Goal: Check status: Check status

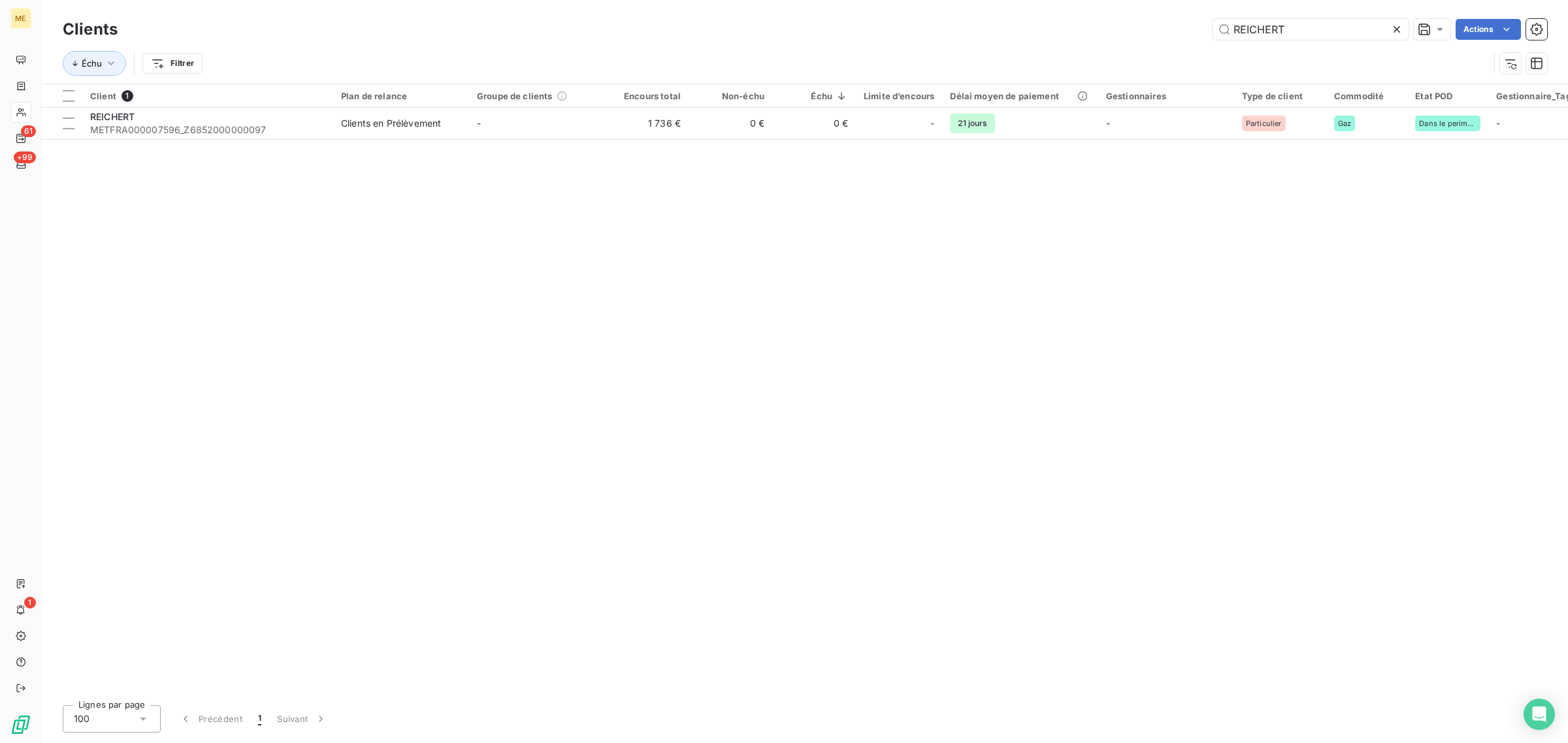
drag, startPoint x: 1311, startPoint y: 38, endPoint x: 1161, endPoint y: 44, distance: 150.1
click at [1194, 37] on div "REICHERT Actions" at bounding box center [840, 30] width 1414 height 21
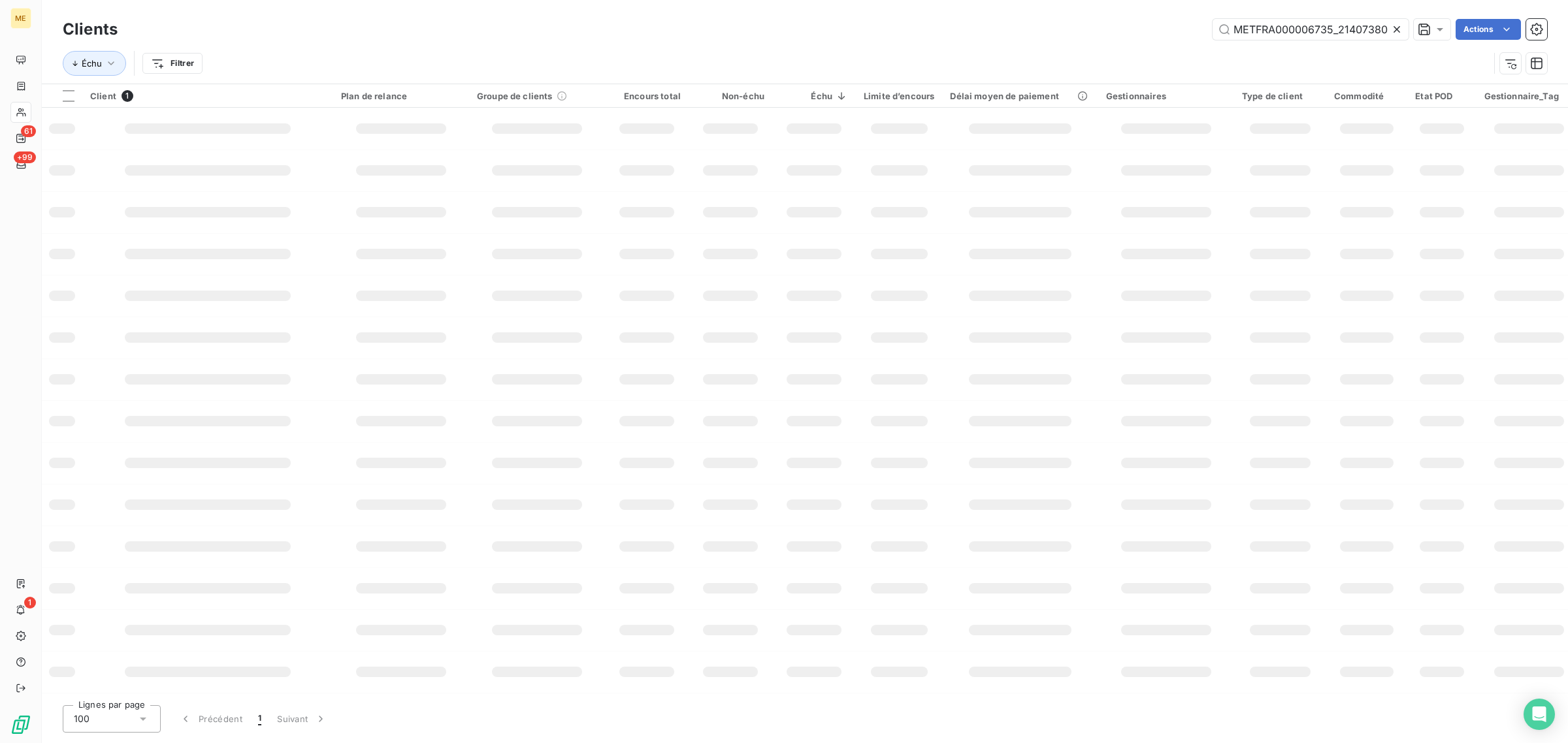
scroll to position [0, 36]
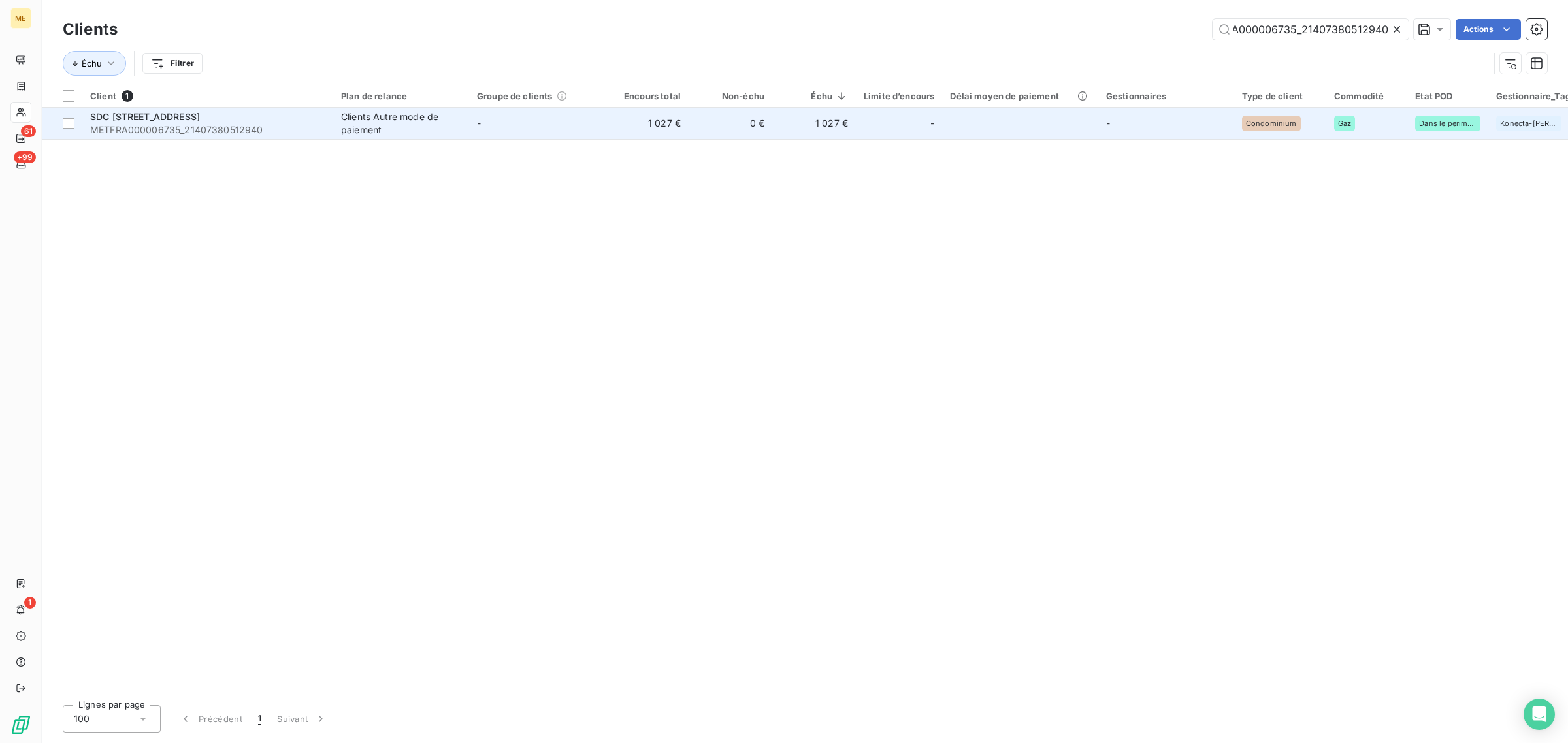
type input "METFRA000006735_21407380512940"
click at [559, 127] on td "-" at bounding box center [536, 124] width 136 height 32
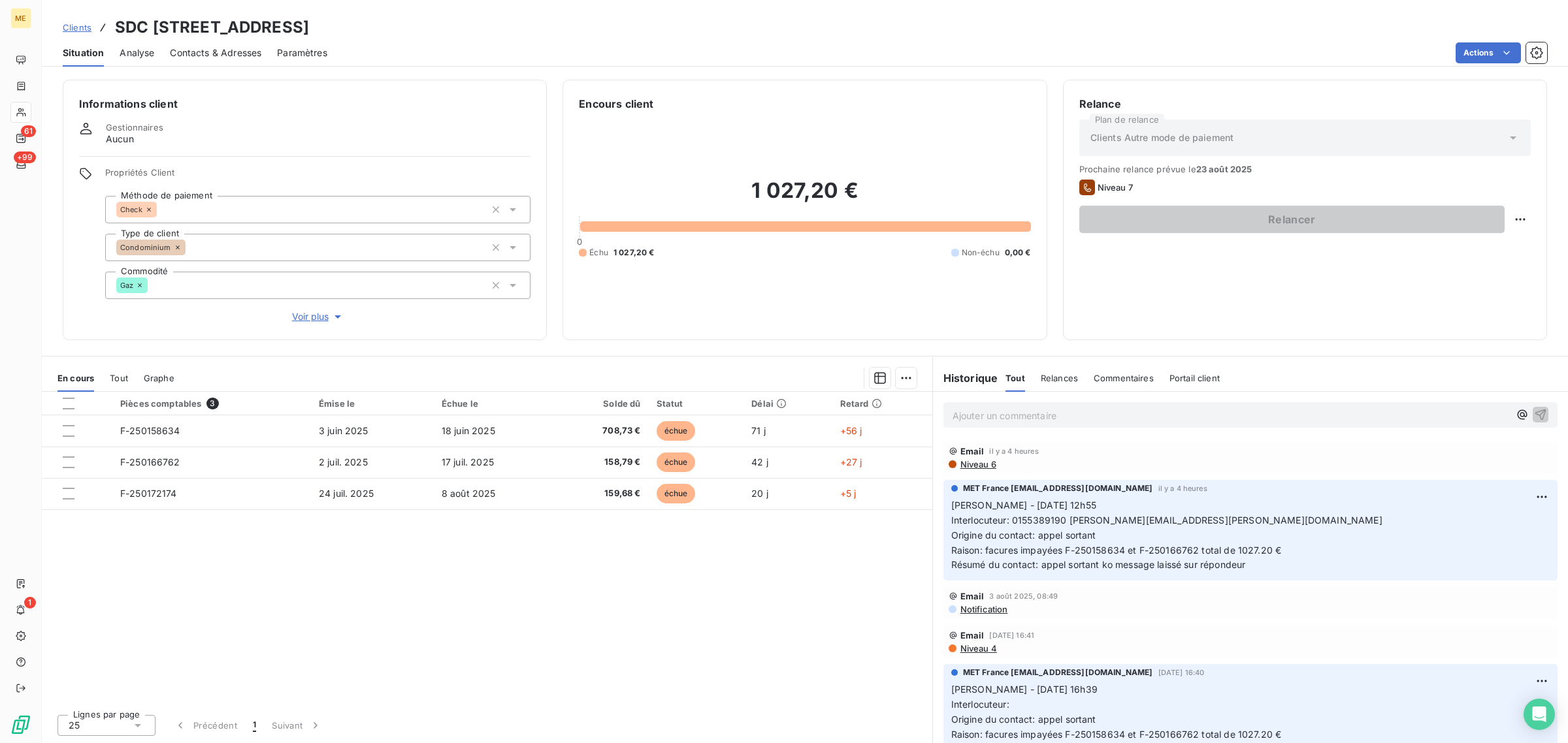
click at [327, 316] on span "Voir plus" at bounding box center [318, 316] width 52 height 13
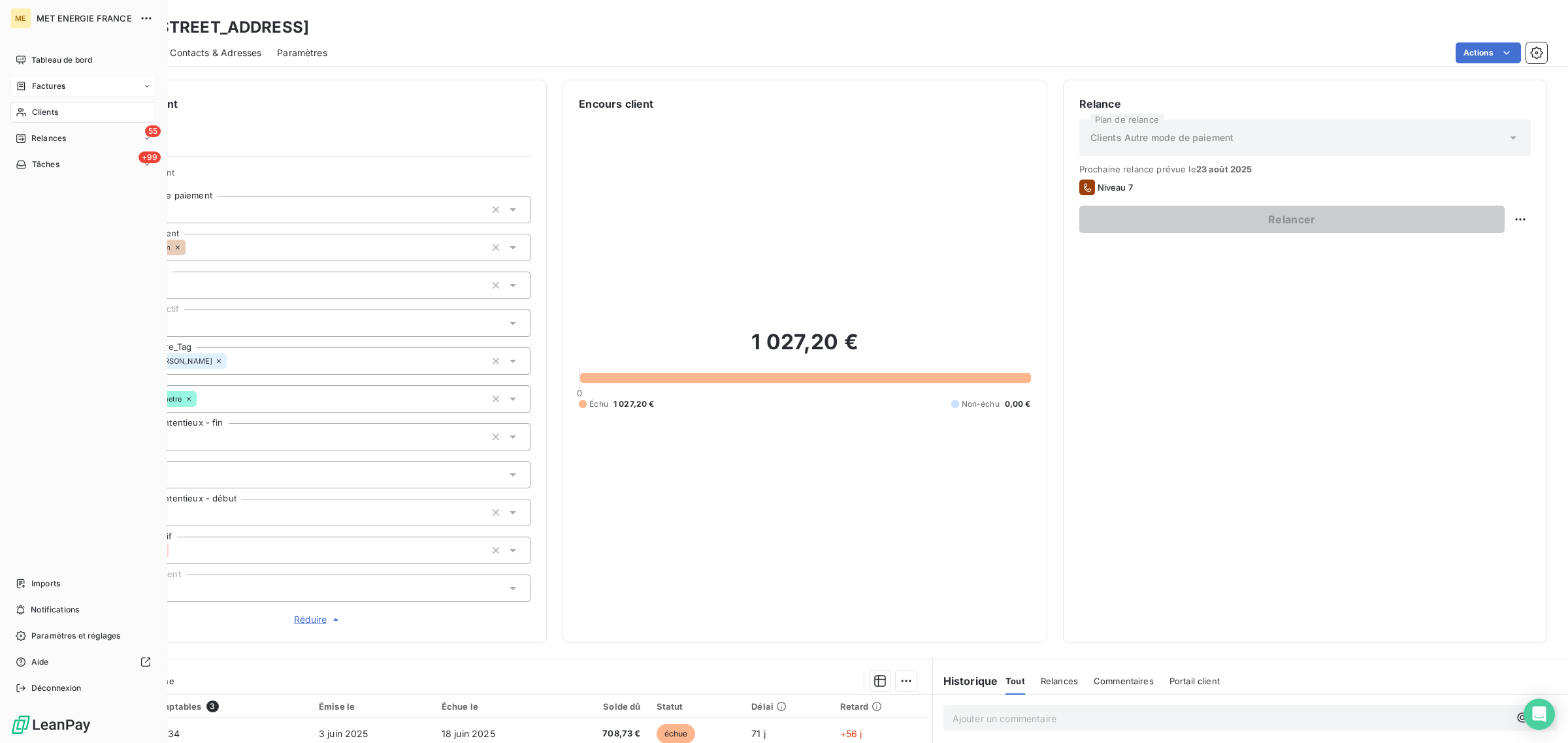
click at [33, 93] on div "Factures" at bounding box center [83, 86] width 146 height 21
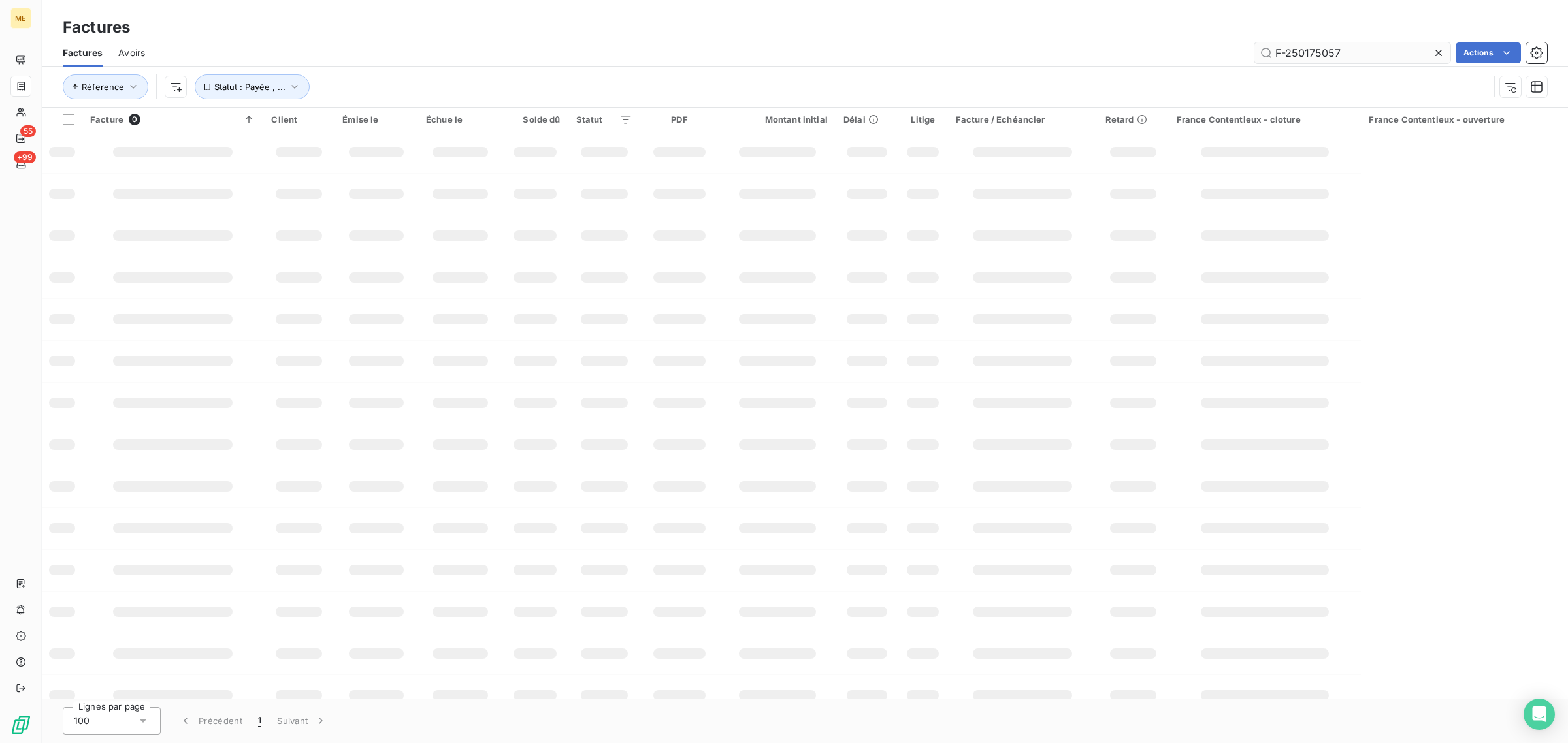
drag, startPoint x: 1336, startPoint y: 54, endPoint x: 1344, endPoint y: 53, distance: 8.1
click at [1344, 53] on input "F-250175057" at bounding box center [1352, 53] width 196 height 21
click at [1366, 51] on input "F-250175057" at bounding box center [1352, 53] width 196 height 21
drag, startPoint x: 1366, startPoint y: 54, endPoint x: 1205, endPoint y: 54, distance: 161.0
click at [1227, 54] on div "F-250175057 Actions" at bounding box center [854, 53] width 1386 height 21
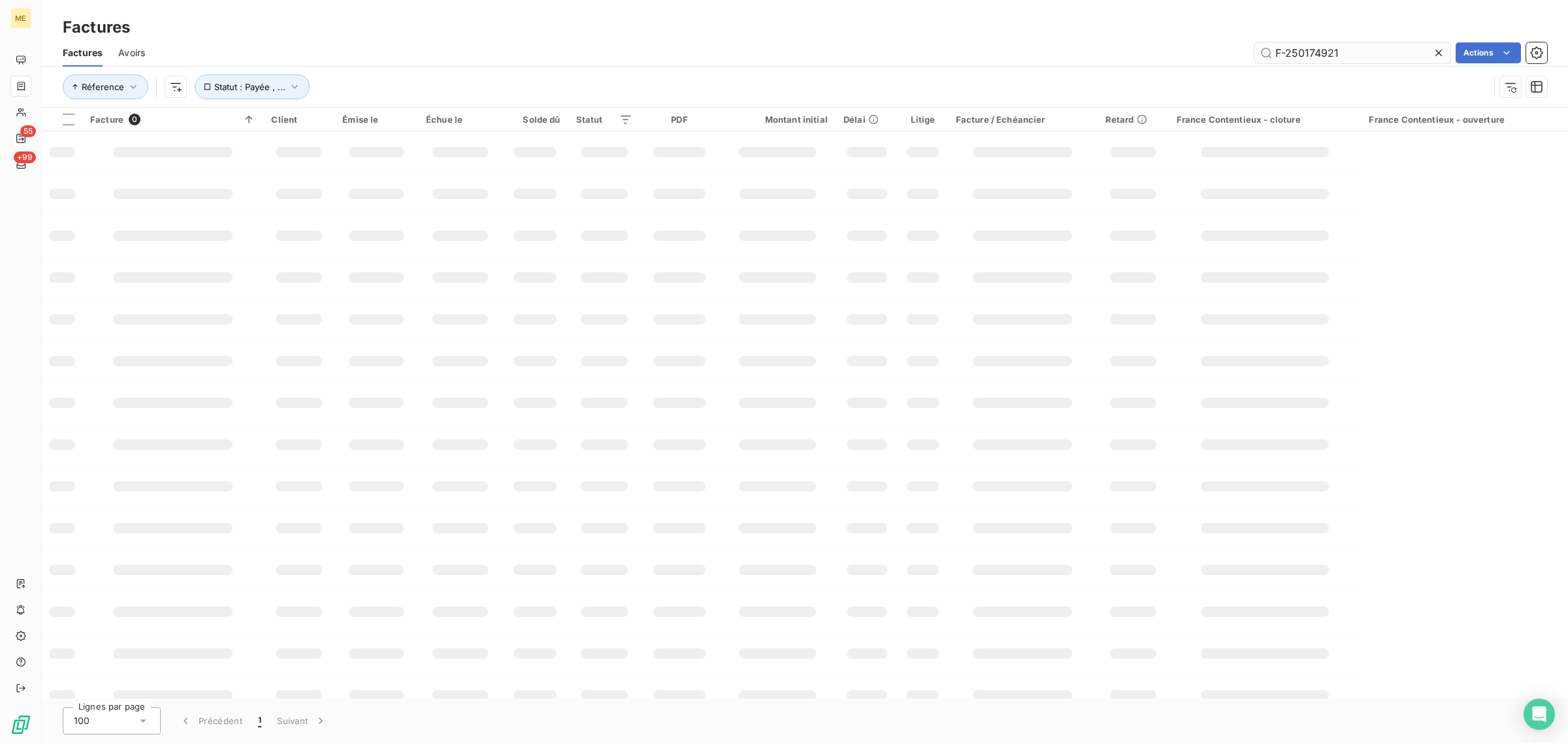
click at [1346, 51] on input "F-250174921" at bounding box center [1352, 53] width 196 height 21
type input "F-250174921"
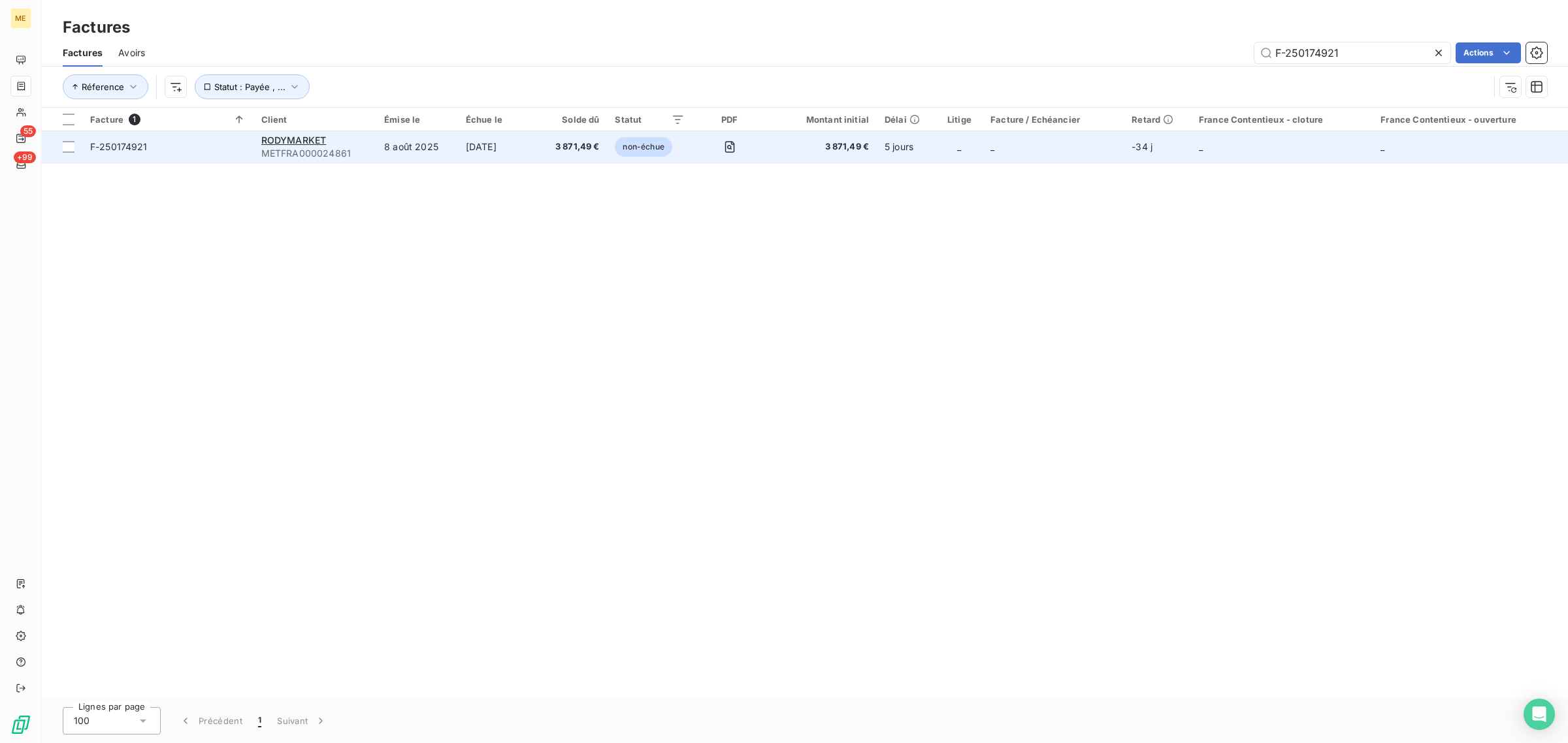
click at [289, 147] on span "METFRA000024861" at bounding box center [315, 153] width 107 height 13
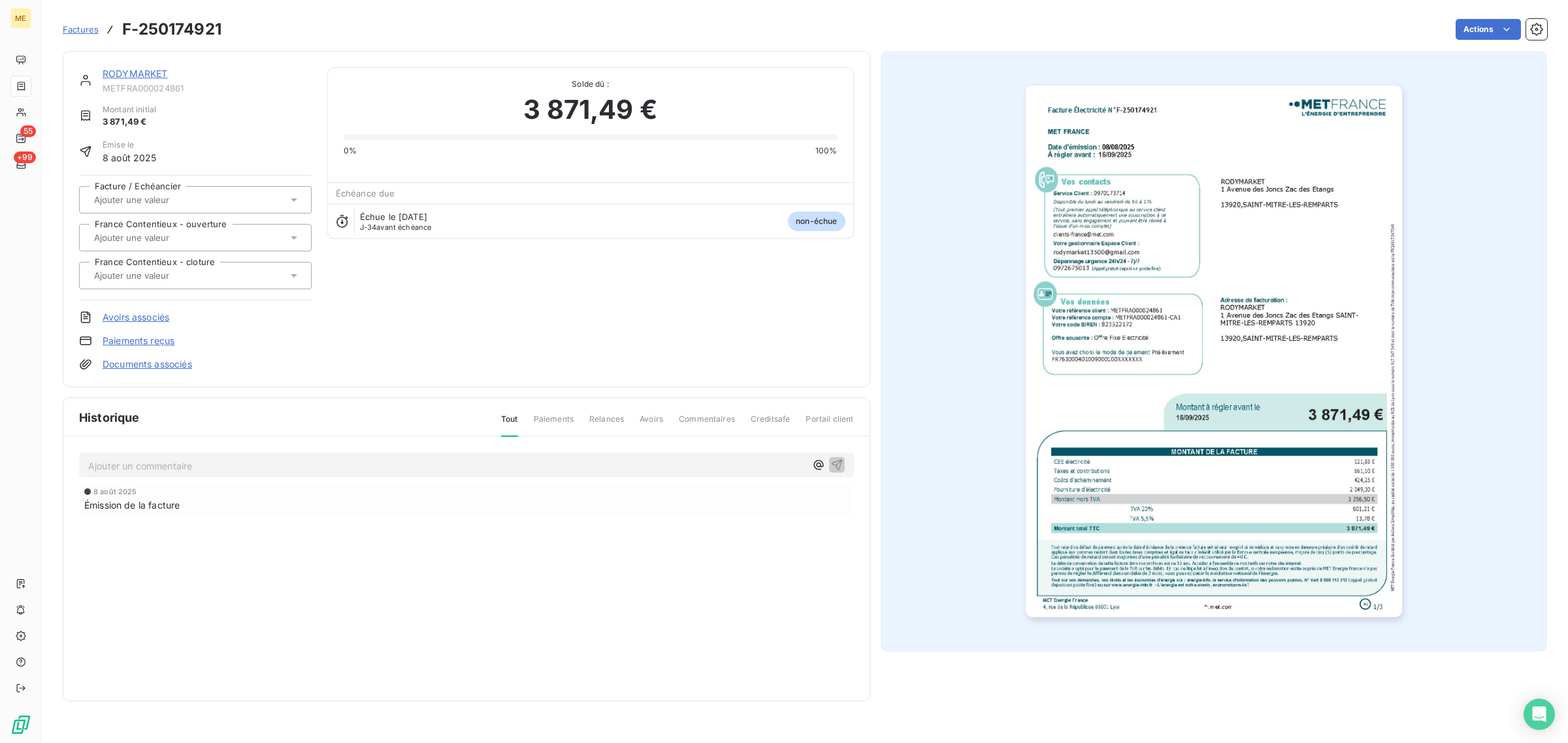
click at [1252, 569] on img "button" at bounding box center [1214, 351] width 377 height 532
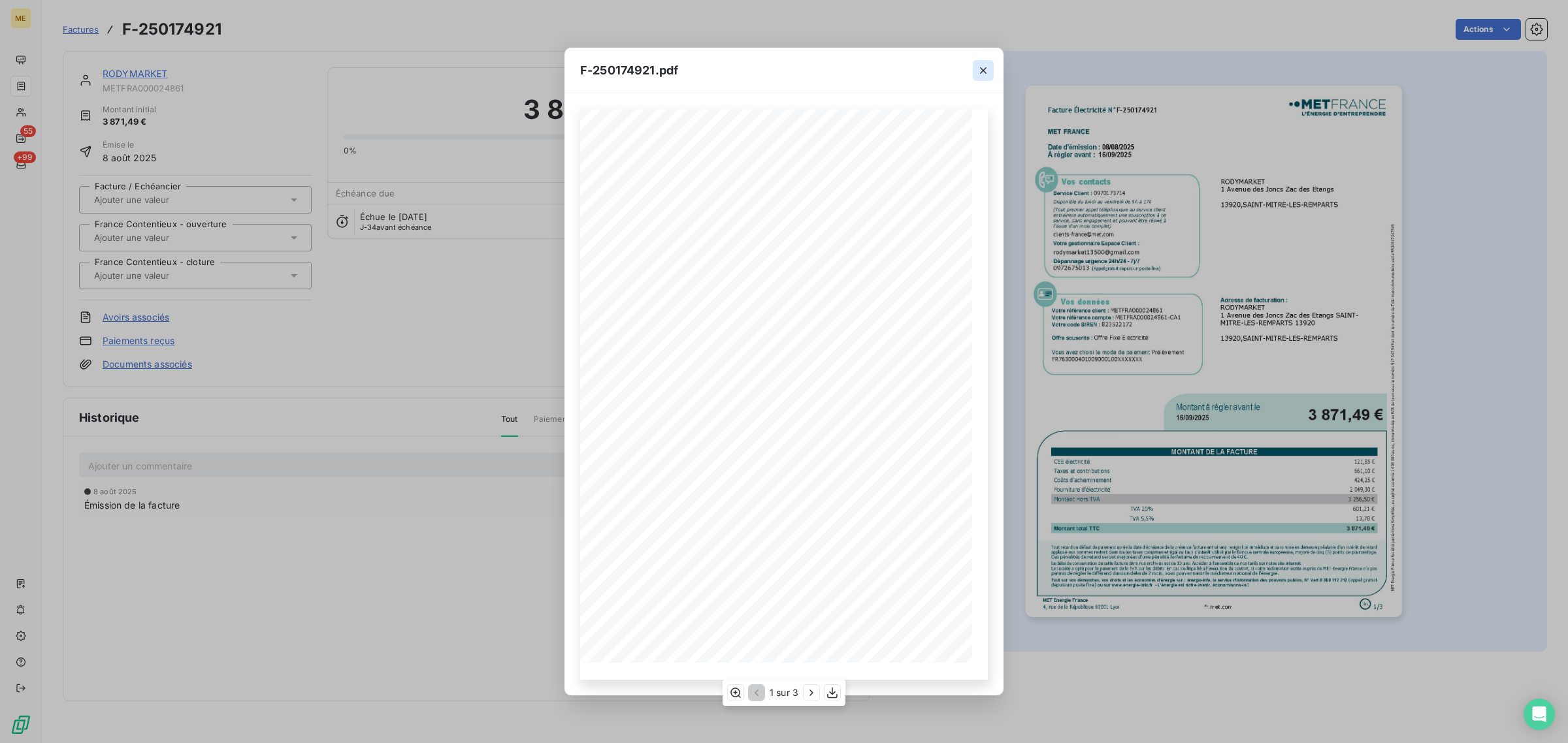
click at [977, 67] on icon "button" at bounding box center [983, 70] width 13 height 13
click at [982, 73] on icon "button" at bounding box center [983, 70] width 13 height 13
click at [983, 73] on icon "button" at bounding box center [983, 70] width 13 height 13
click at [983, 69] on icon "button" at bounding box center [983, 70] width 13 height 13
